Goal: Transaction & Acquisition: Purchase product/service

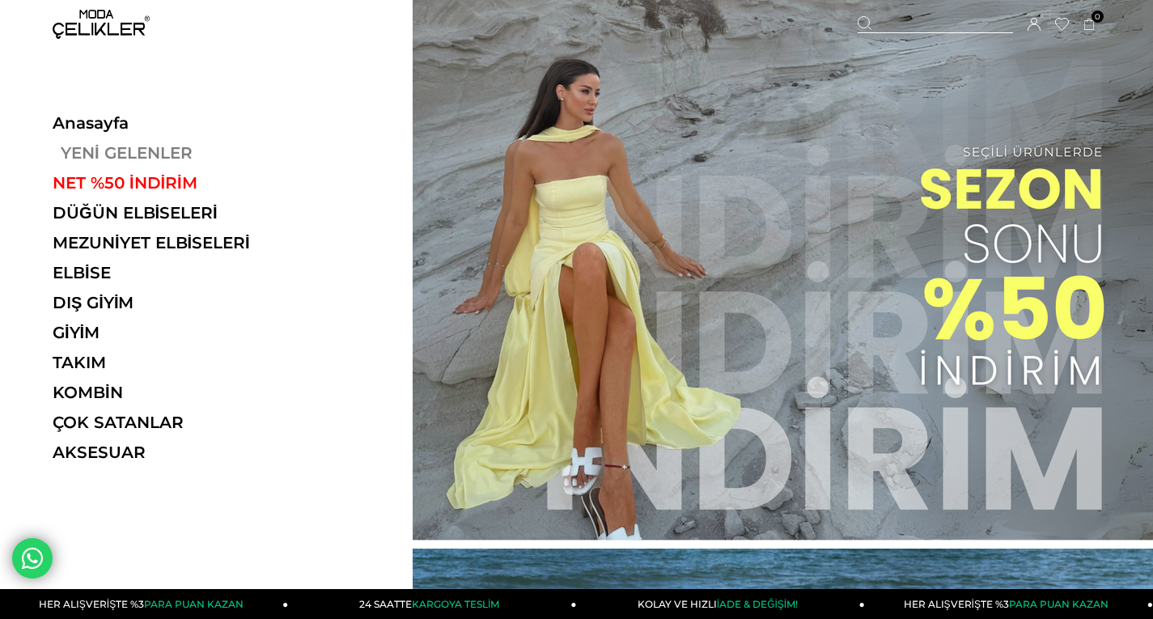
click at [134, 148] on link "YENİ GELENLER" at bounding box center [164, 152] width 223 height 19
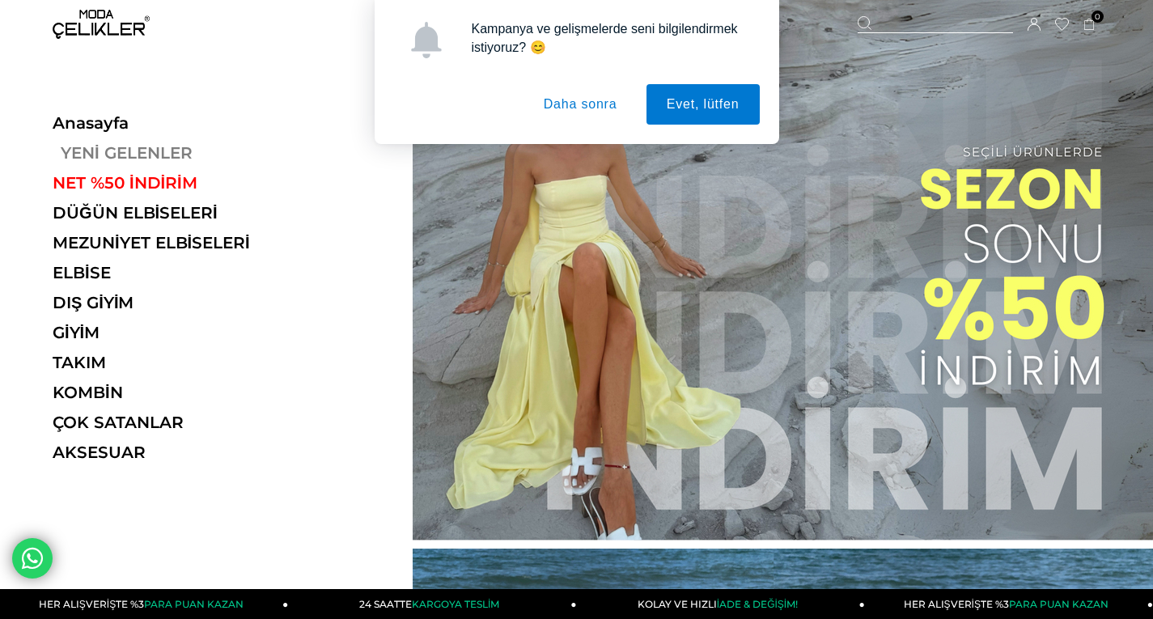
click at [143, 154] on link "YENİ GELENLER" at bounding box center [164, 152] width 223 height 19
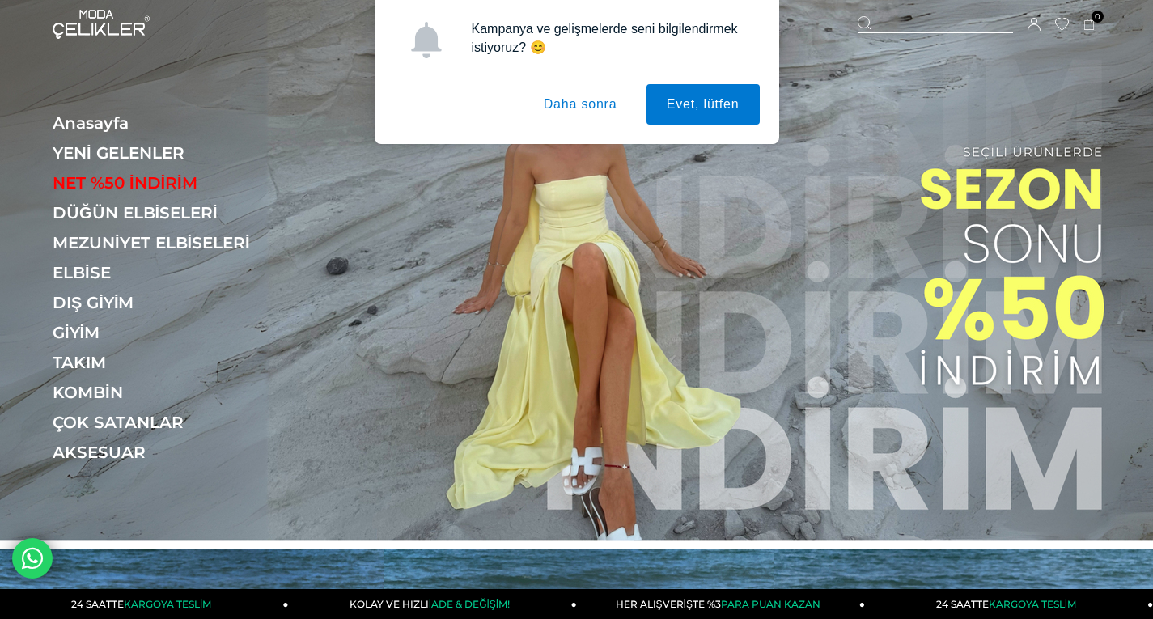
click at [589, 108] on button "Daha sonra" at bounding box center [581, 104] width 114 height 40
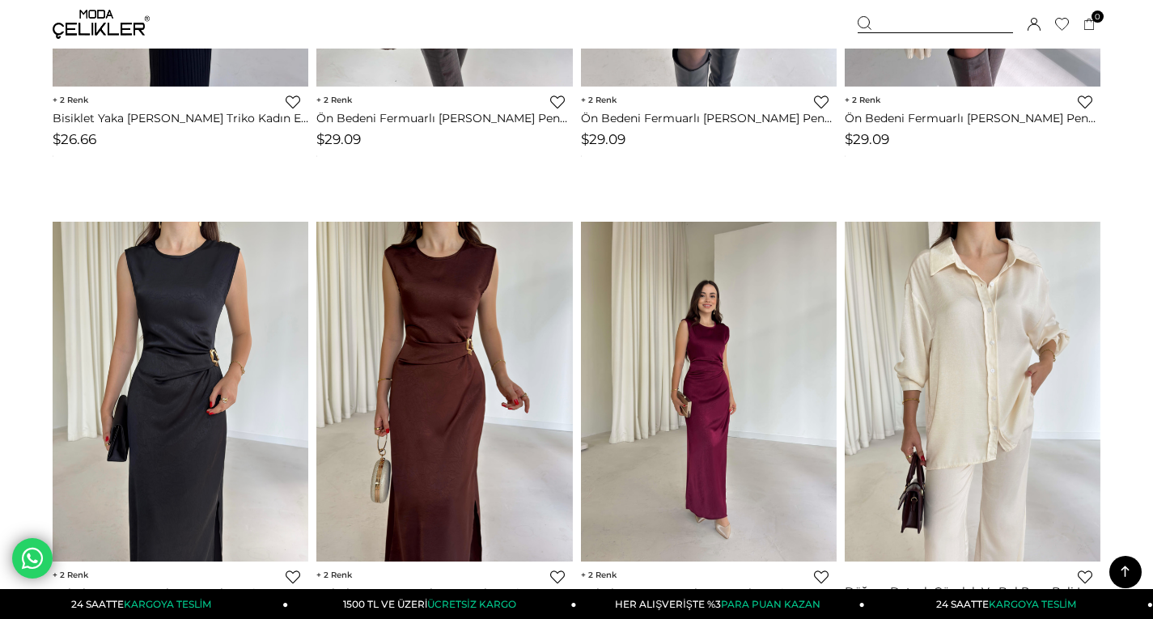
scroll to position [3479, 0]
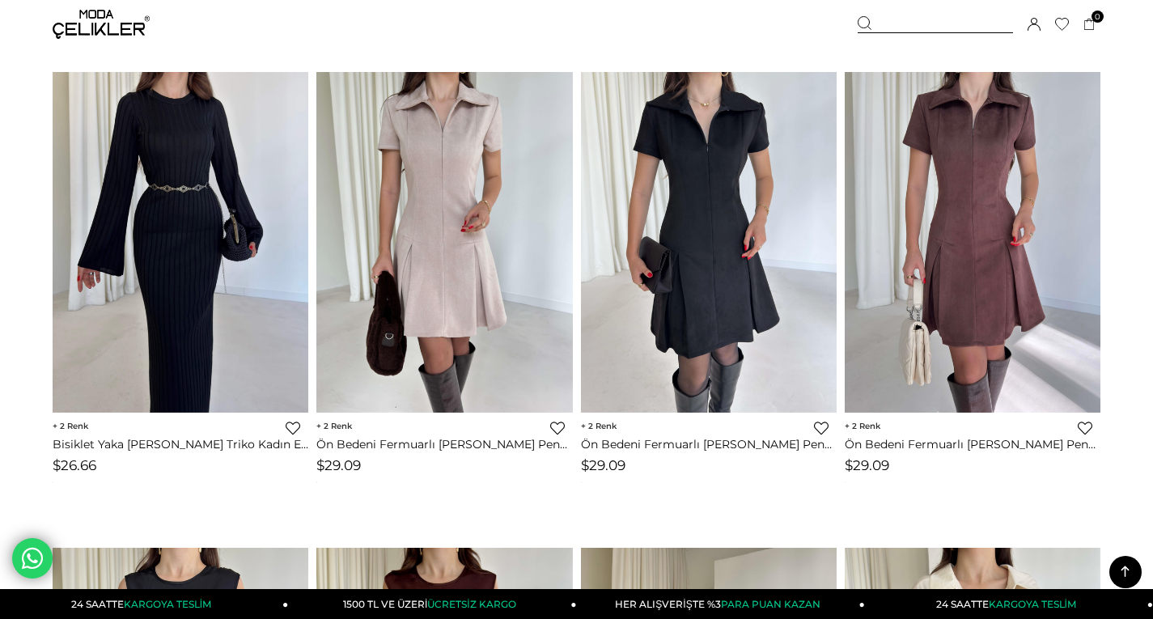
click at [78, 22] on img at bounding box center [101, 24] width 97 height 29
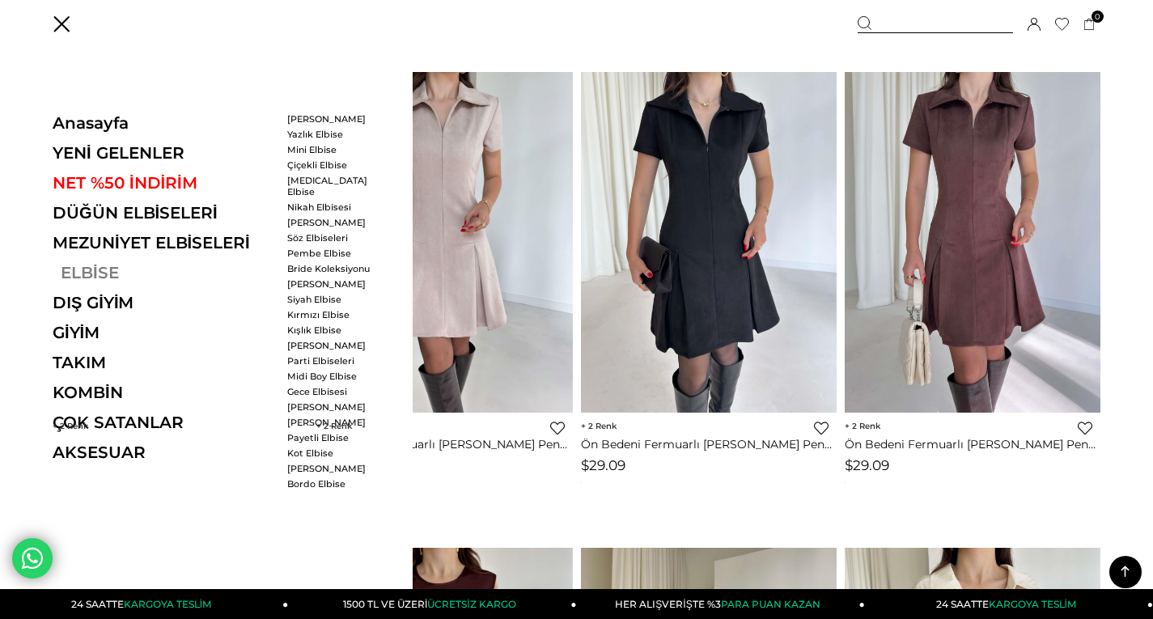
click at [74, 273] on link "ELBİSE" at bounding box center [164, 272] width 223 height 19
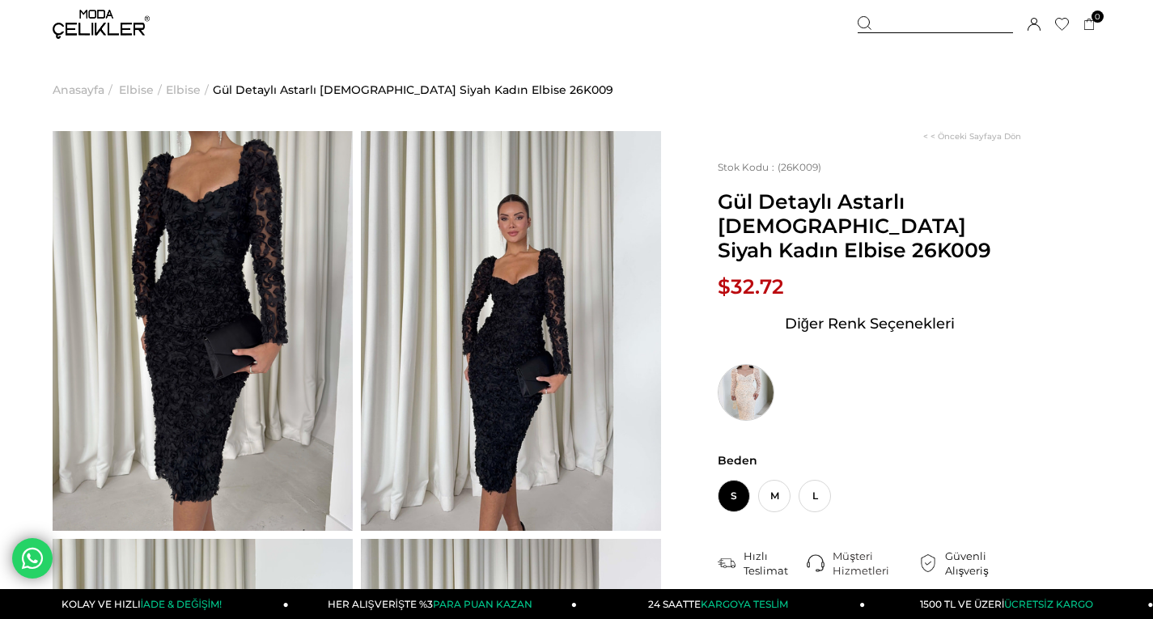
click at [740, 364] on img at bounding box center [746, 392] width 57 height 57
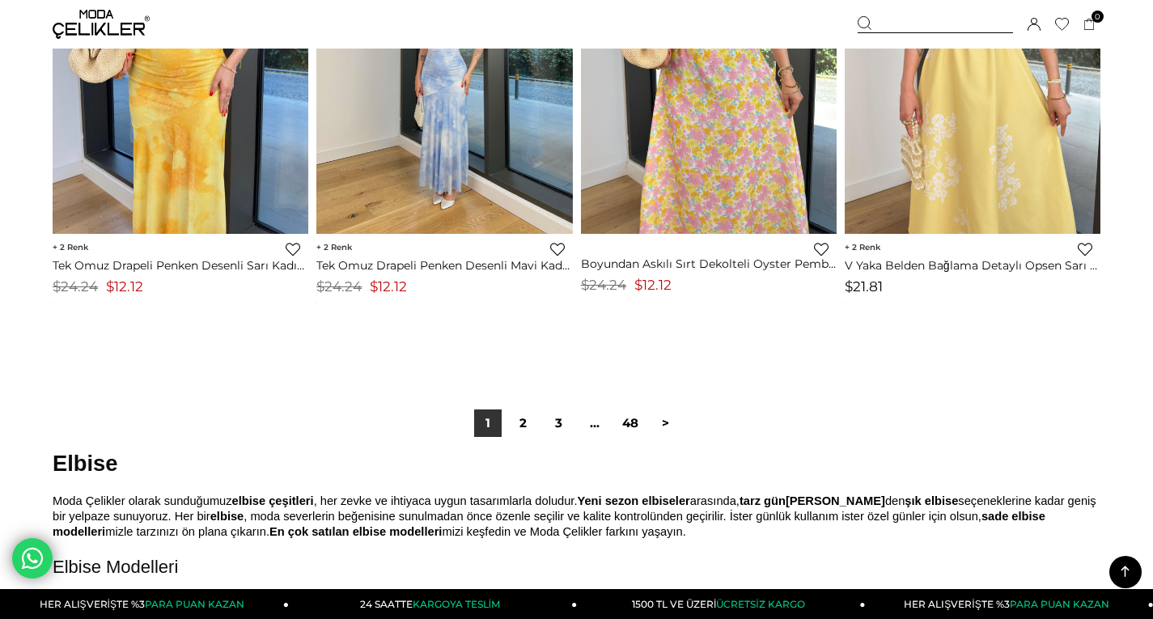
scroll to position [9364, 0]
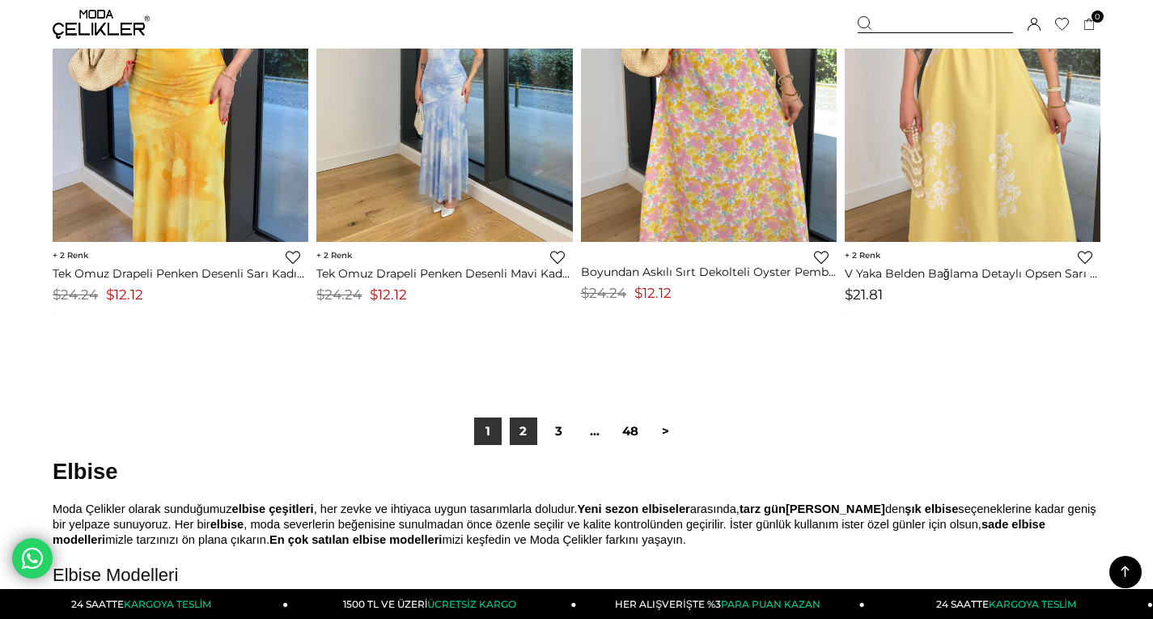
click at [527, 431] on link "2" at bounding box center [524, 432] width 28 height 28
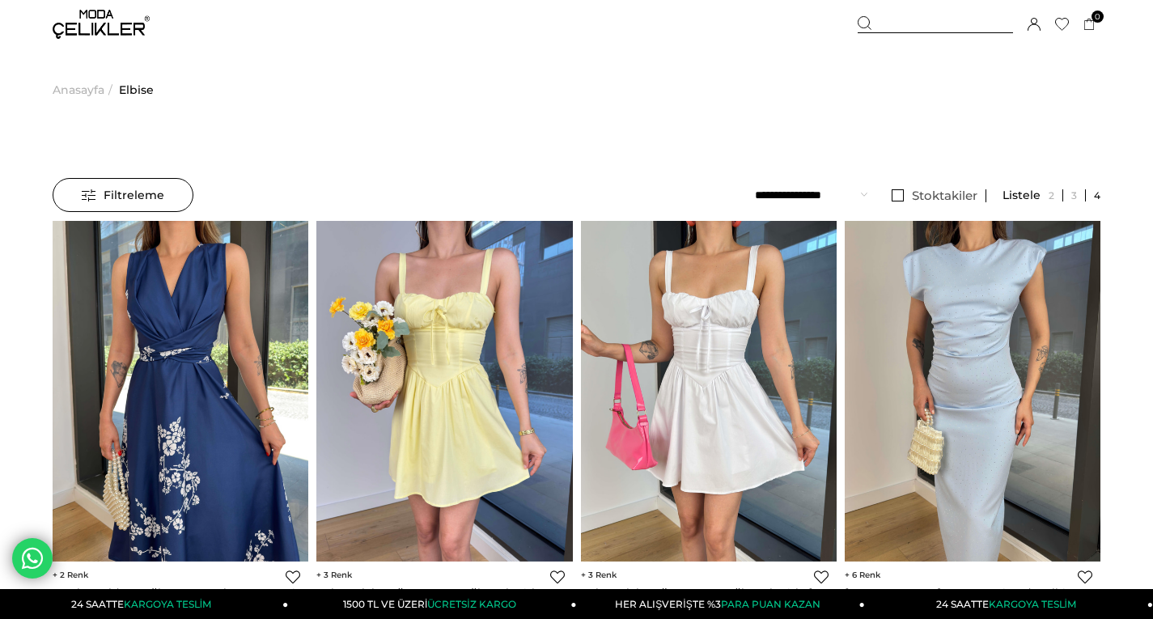
click at [101, 28] on img at bounding box center [101, 24] width 97 height 29
click at [114, 15] on img at bounding box center [101, 24] width 97 height 29
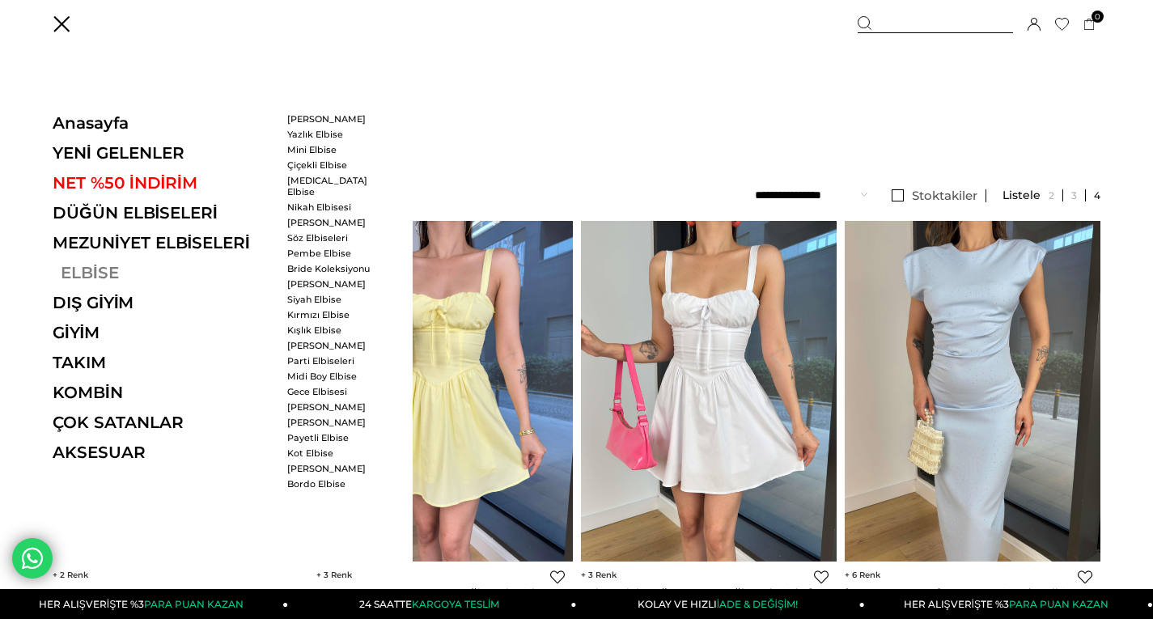
click at [84, 274] on link "ELBİSE" at bounding box center [164, 272] width 223 height 19
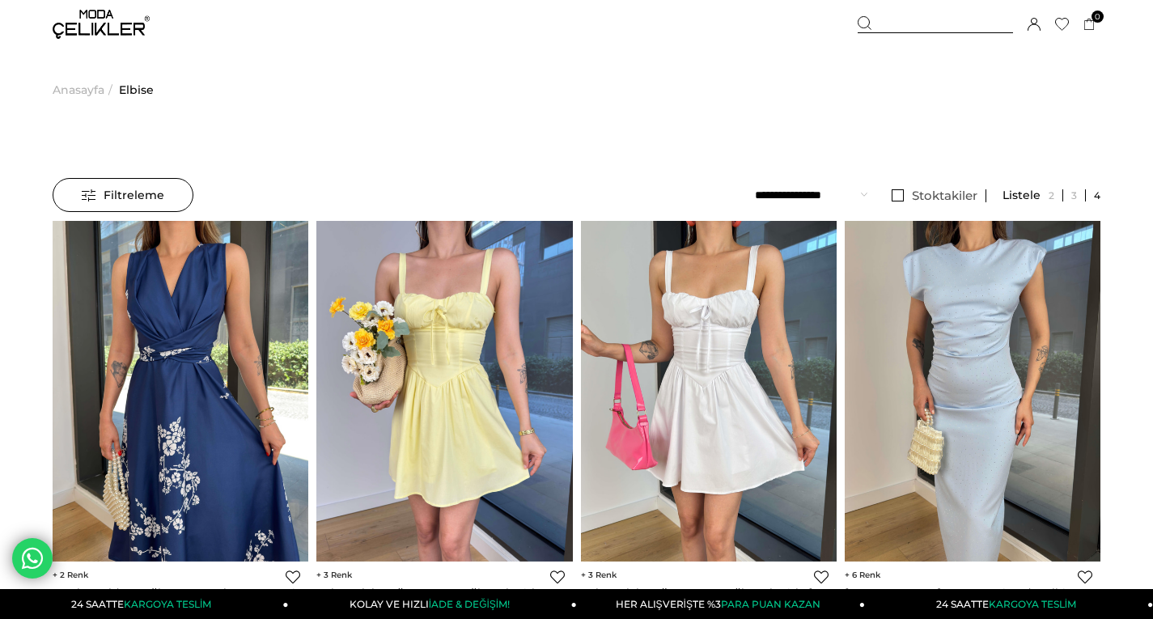
click at [106, 20] on img at bounding box center [101, 24] width 97 height 29
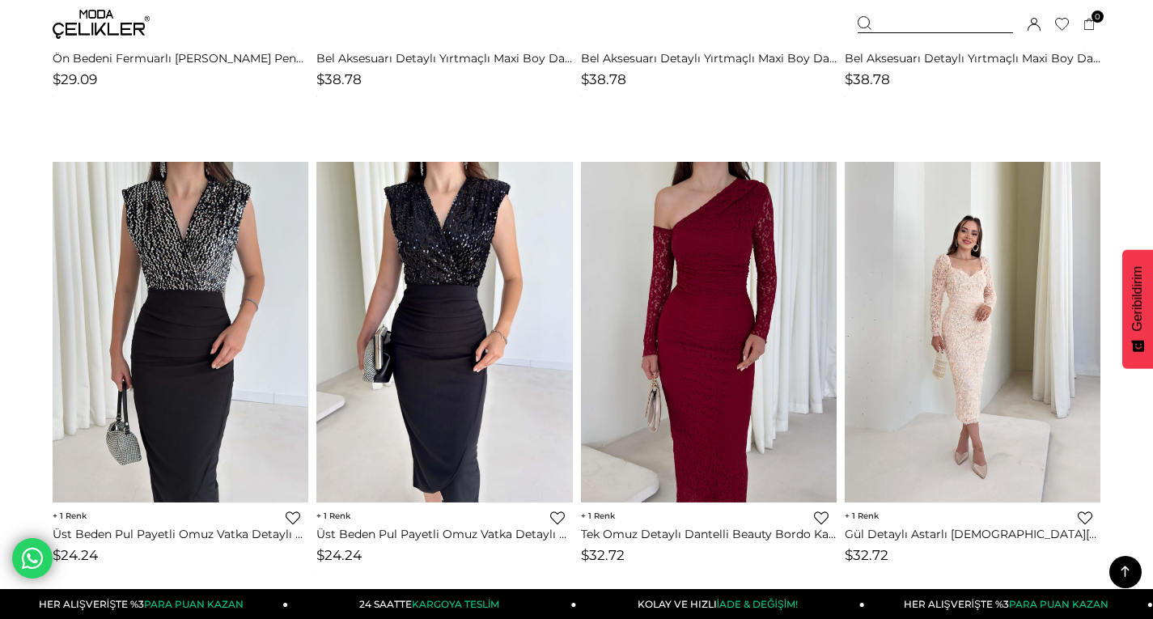
click at [109, 16] on img at bounding box center [101, 24] width 97 height 29
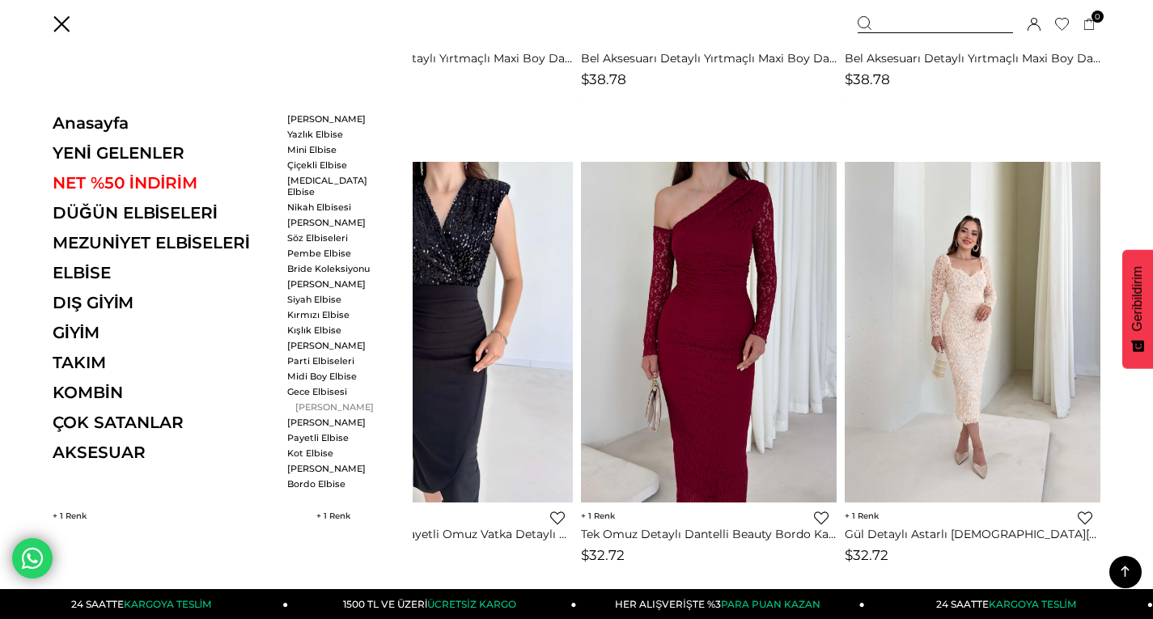
click at [340, 401] on link "[PERSON_NAME]" at bounding box center [333, 406] width 93 height 11
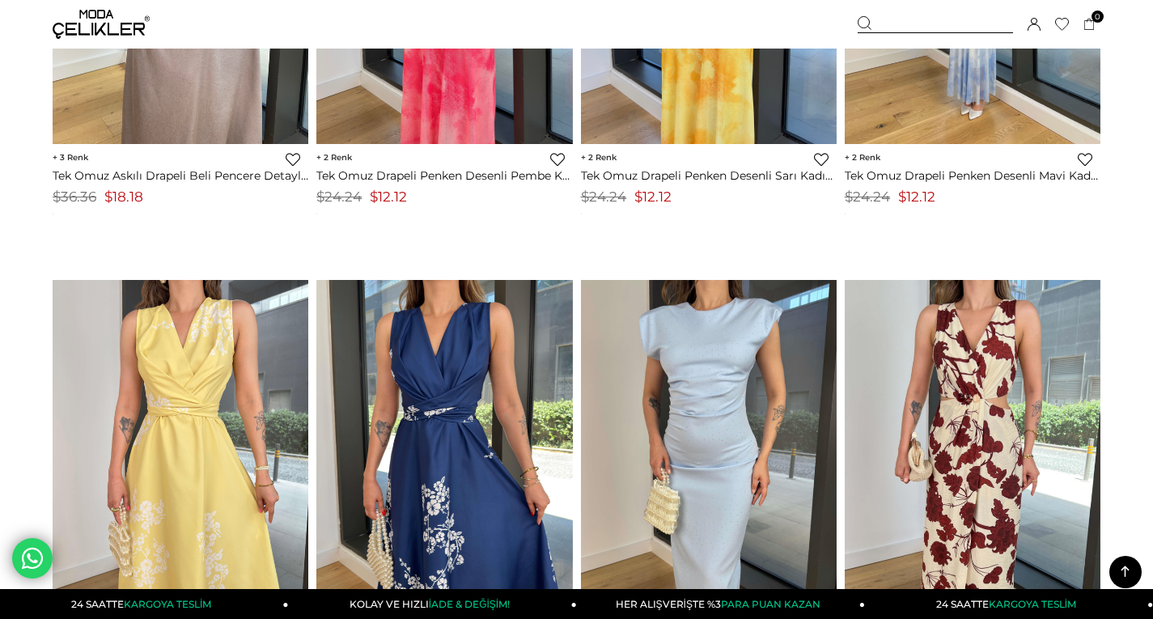
scroll to position [4450, 0]
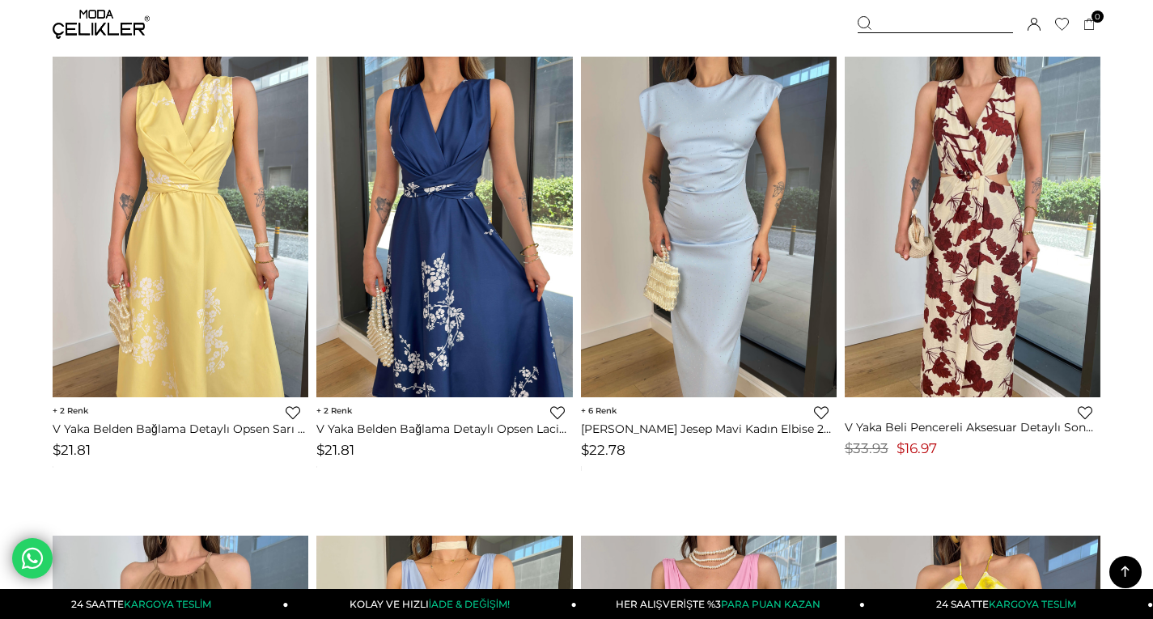
click at [61, 21] on img at bounding box center [101, 24] width 97 height 29
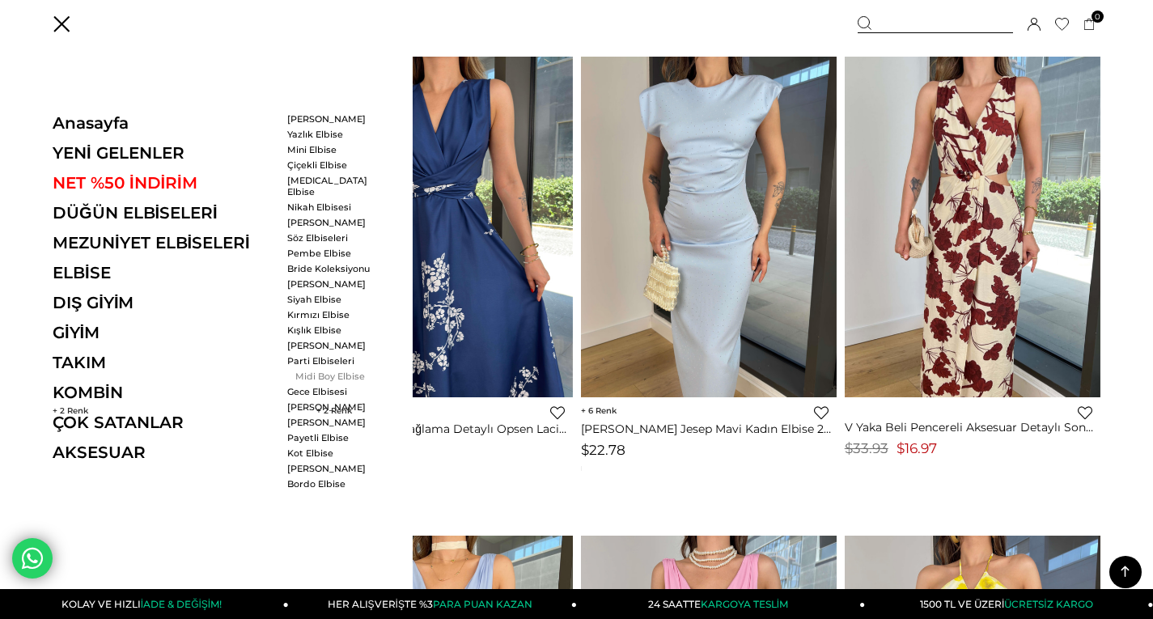
click at [320, 371] on link "Midi Boy Elbise" at bounding box center [333, 376] width 93 height 11
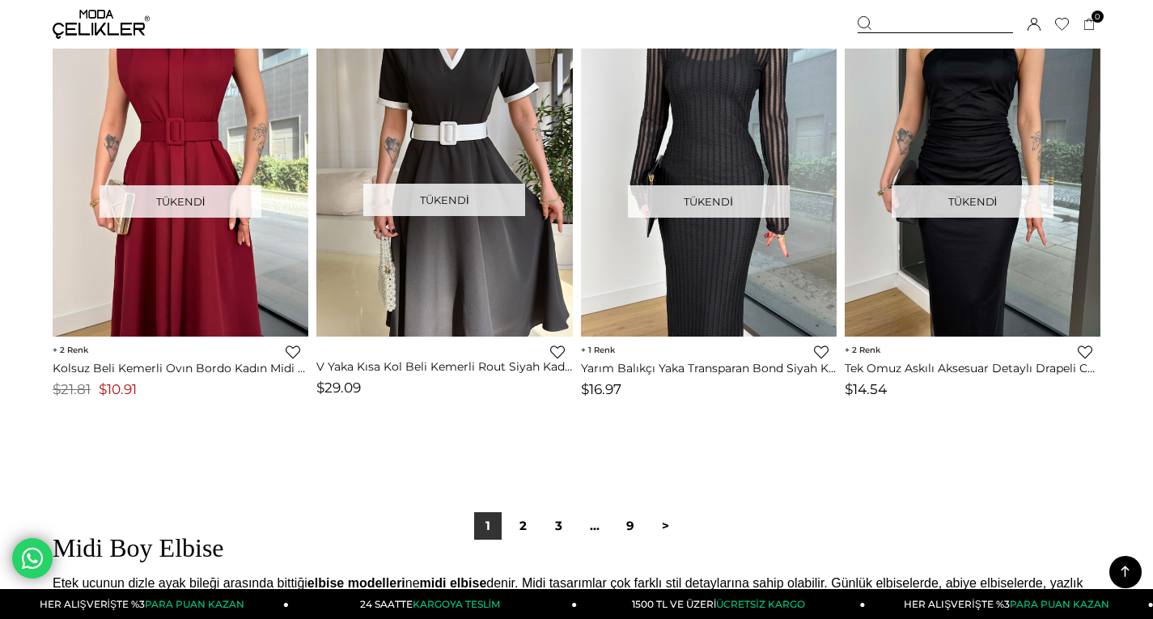
scroll to position [9467, 0]
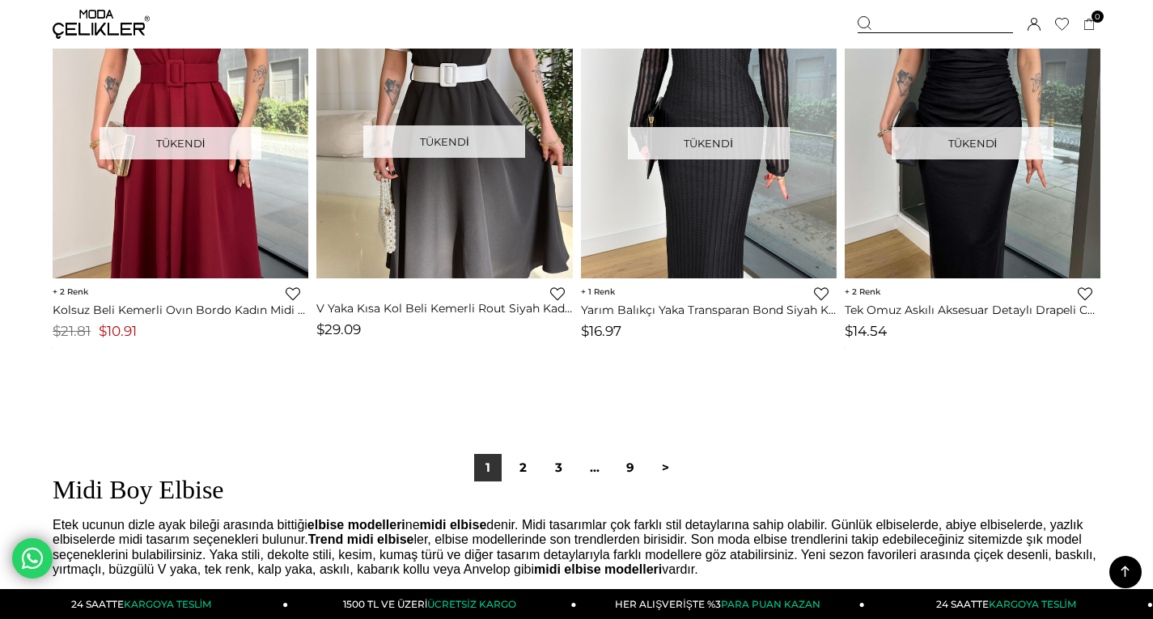
click at [527, 453] on div "1 2 3 ... 9 >" at bounding box center [577, 467] width 1048 height 108
click at [526, 454] on link "2" at bounding box center [524, 468] width 28 height 28
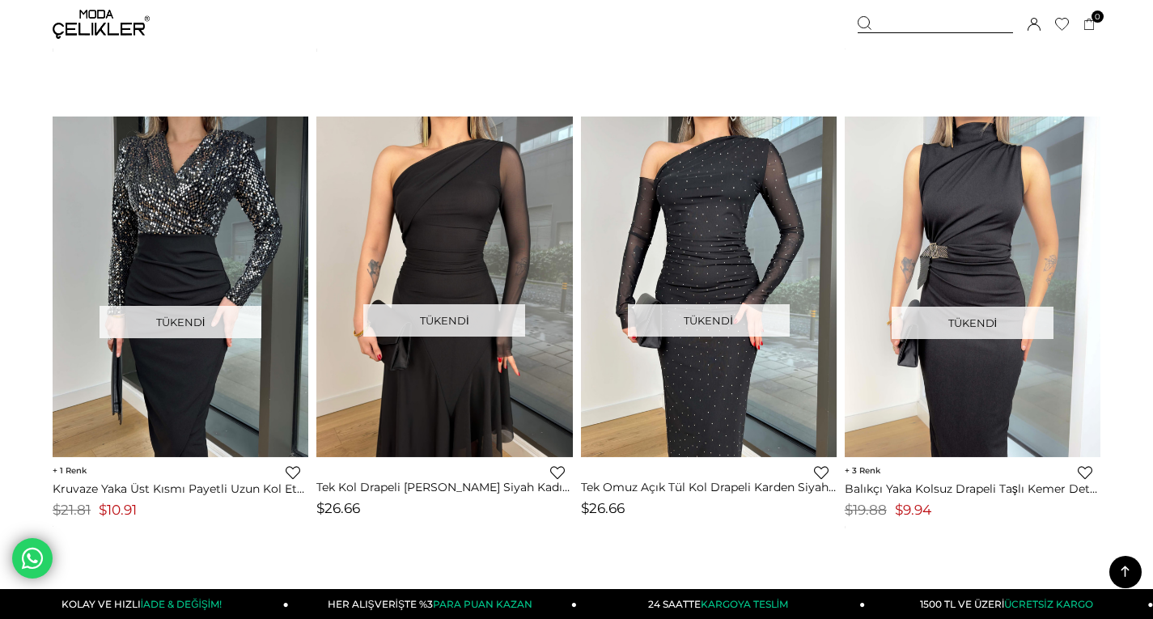
scroll to position [1052, 0]
